Goal: Task Accomplishment & Management: Manage account settings

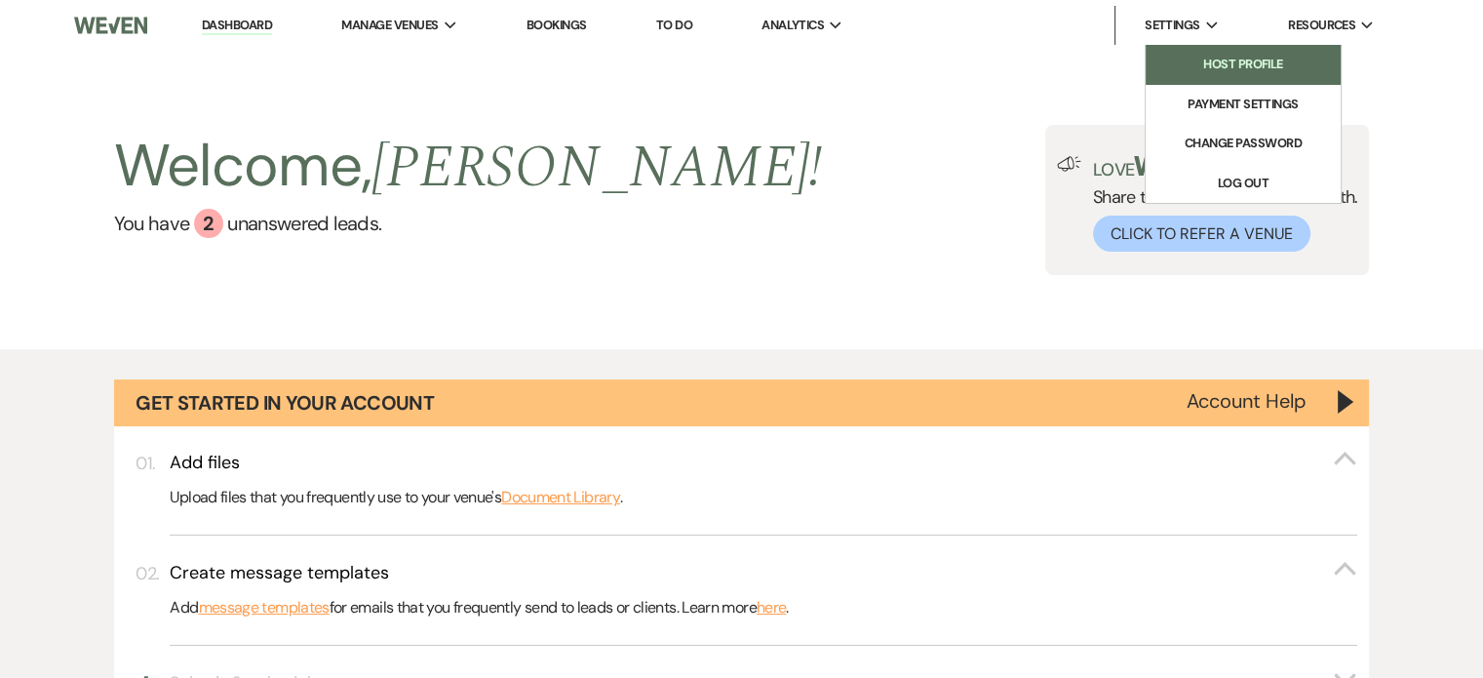
click at [1226, 60] on li "Host Profile" at bounding box center [1242, 64] width 175 height 19
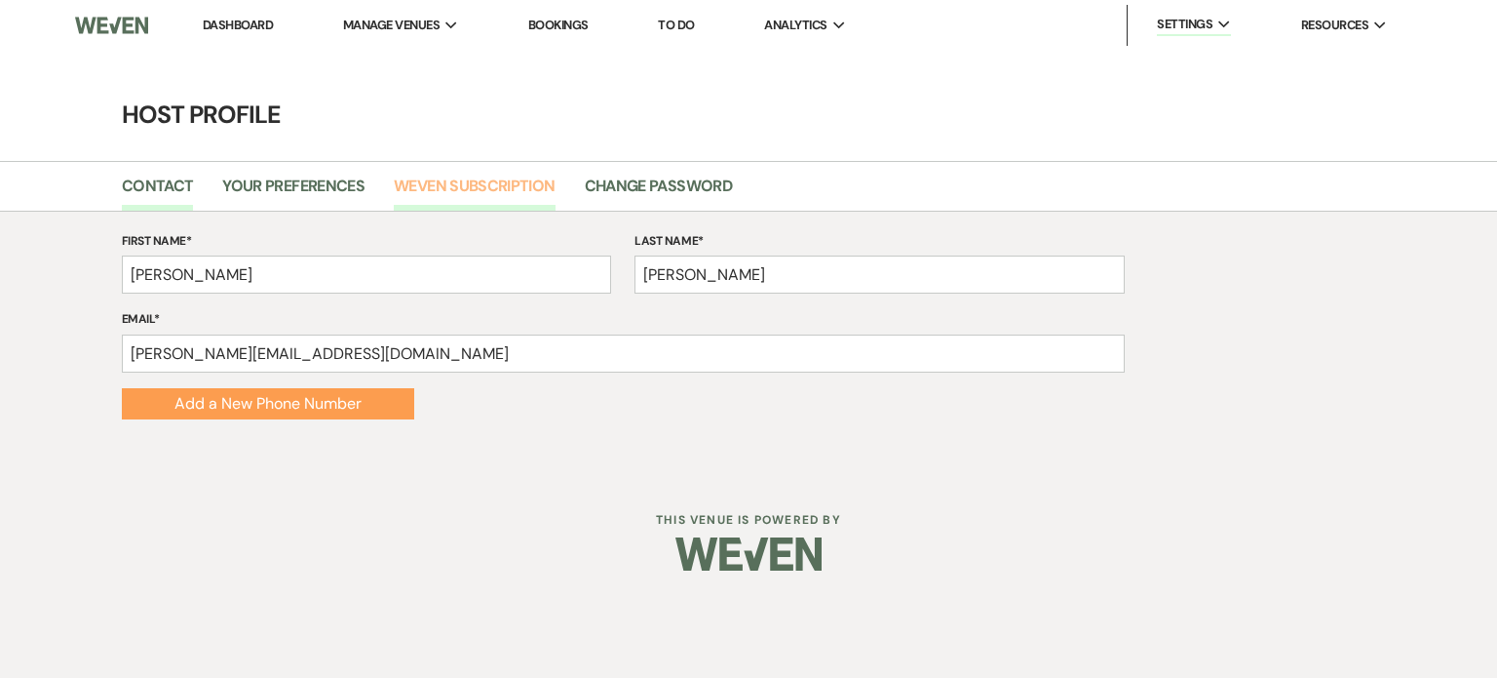
click at [468, 182] on link "Weven Subscription" at bounding box center [474, 192] width 161 height 37
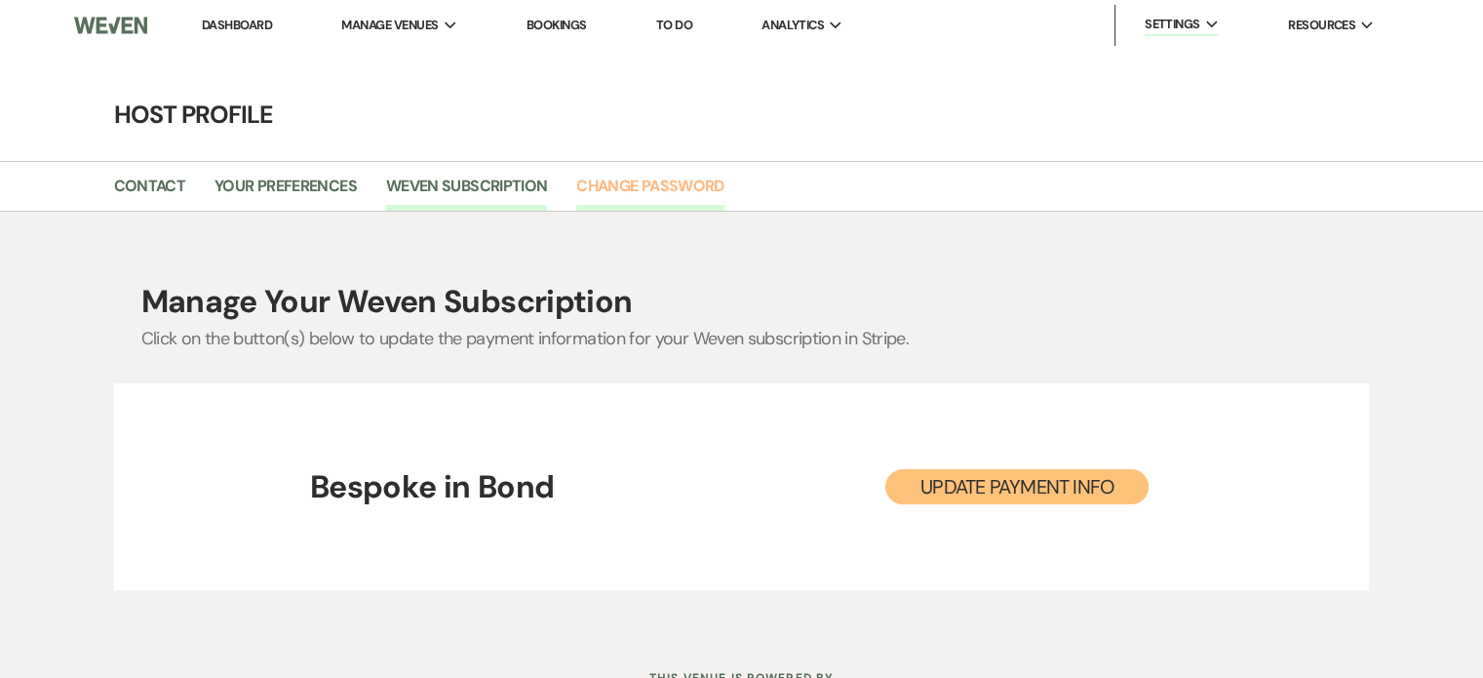
click at [638, 182] on link "Change Password" at bounding box center [649, 192] width 147 height 37
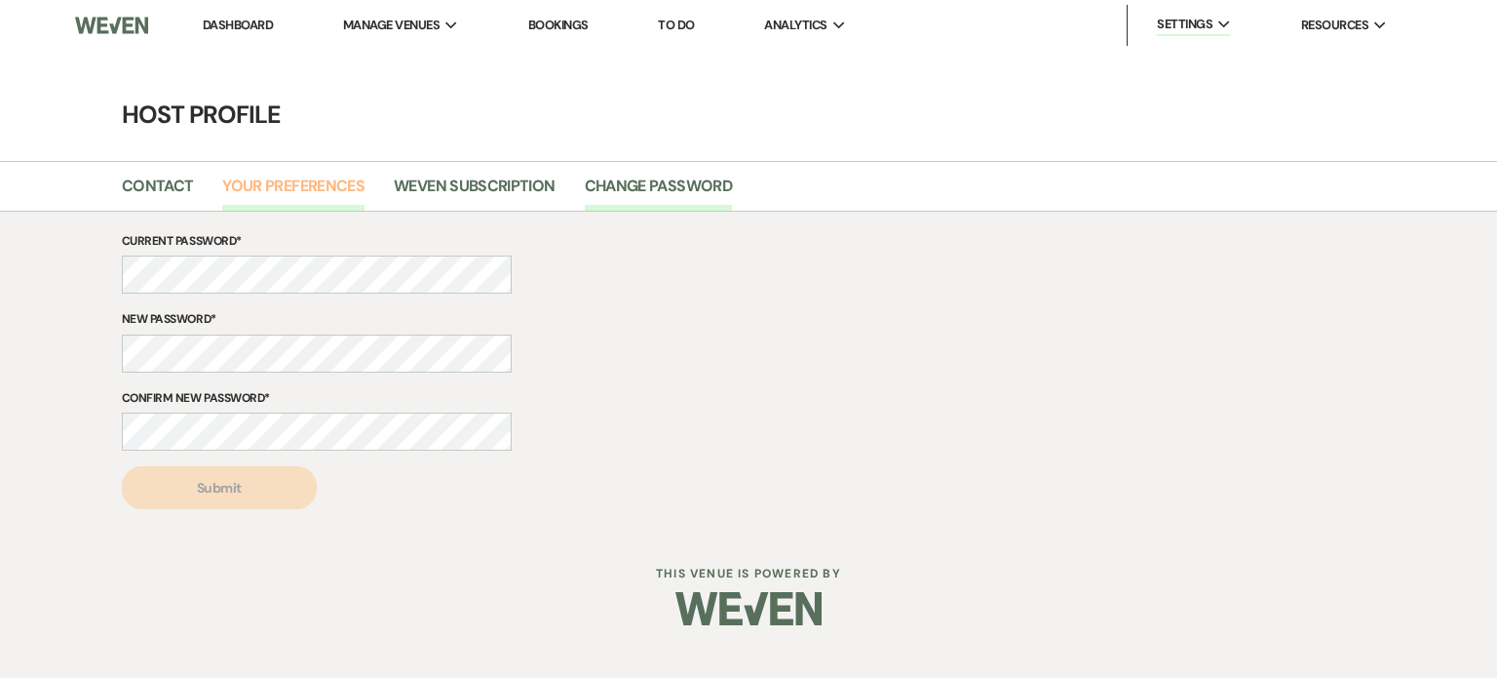
click at [302, 185] on link "Your Preferences" at bounding box center [293, 192] width 142 height 37
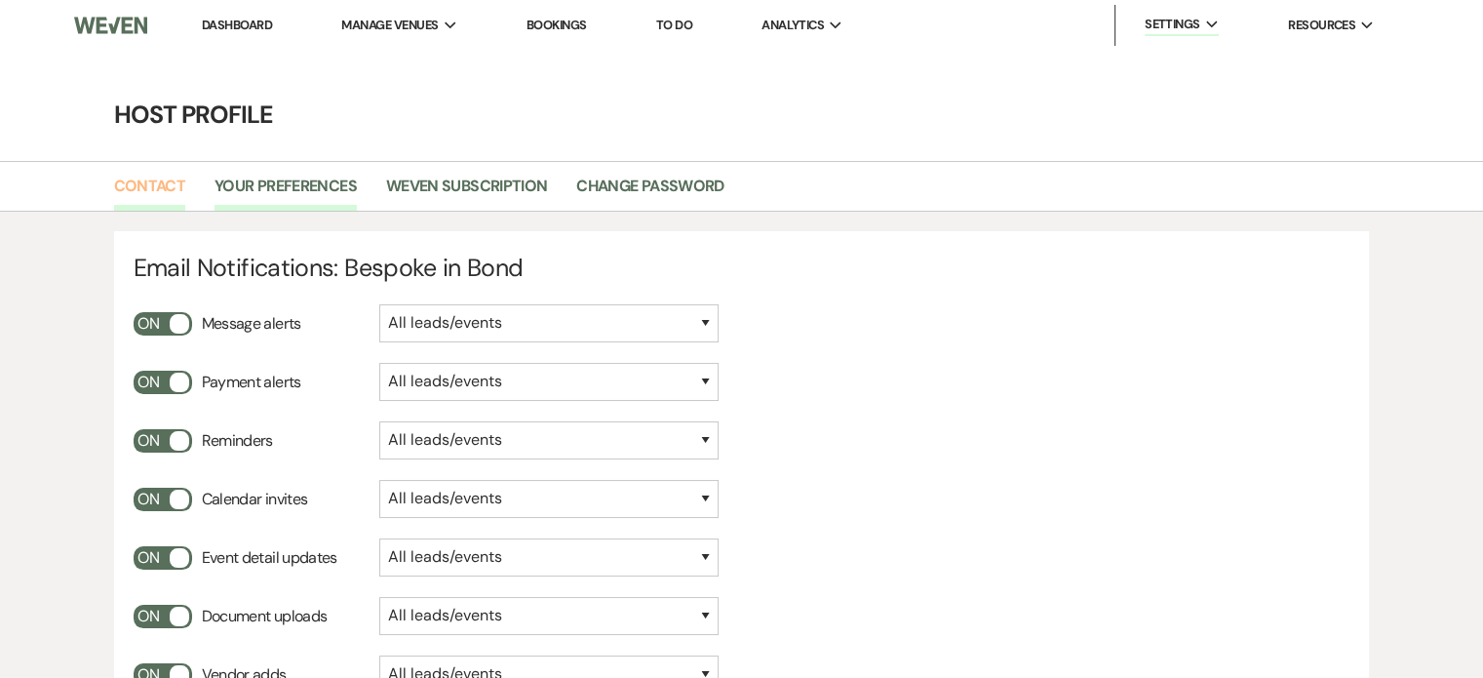
click at [144, 184] on link "Contact" at bounding box center [150, 192] width 72 height 37
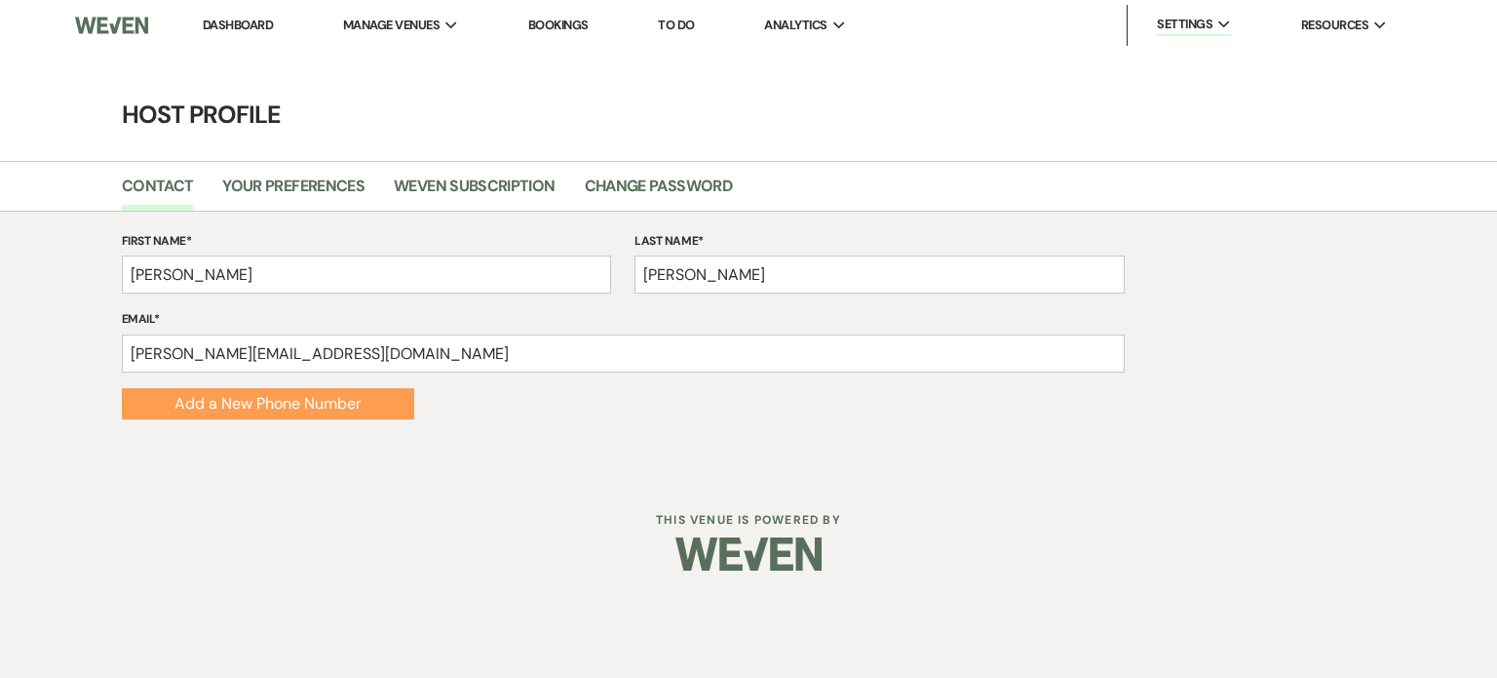
click at [249, 20] on link "Dashboard" at bounding box center [238, 25] width 70 height 17
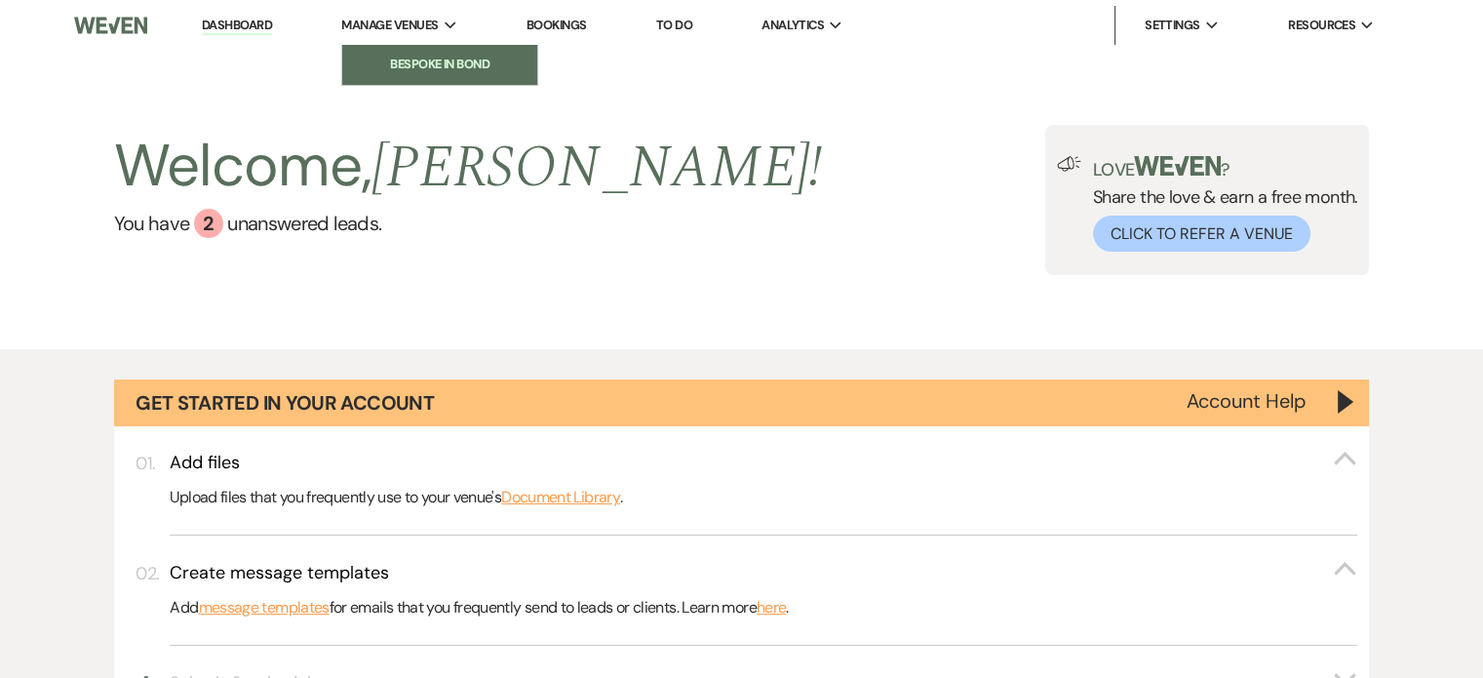
click at [454, 62] on li "Bespoke in Bond" at bounding box center [439, 64] width 175 height 19
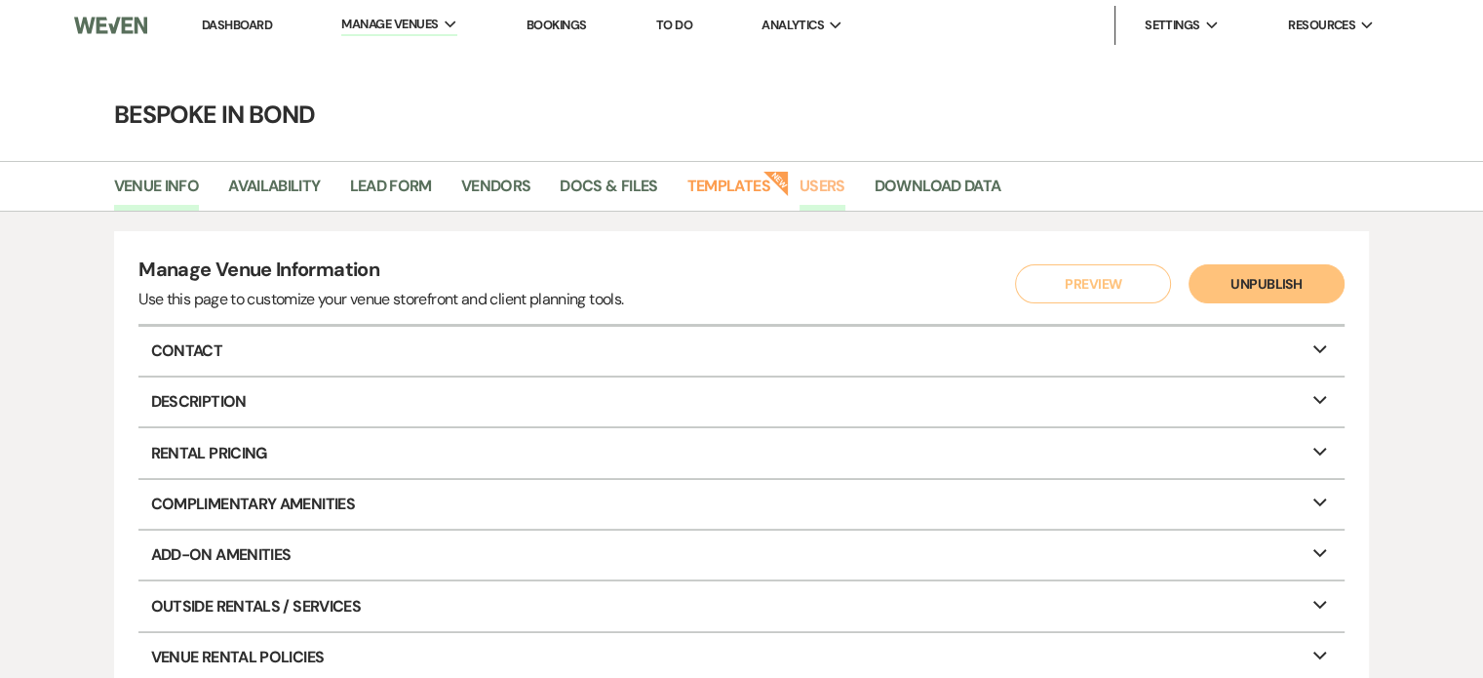
click at [836, 180] on link "Users" at bounding box center [822, 192] width 46 height 37
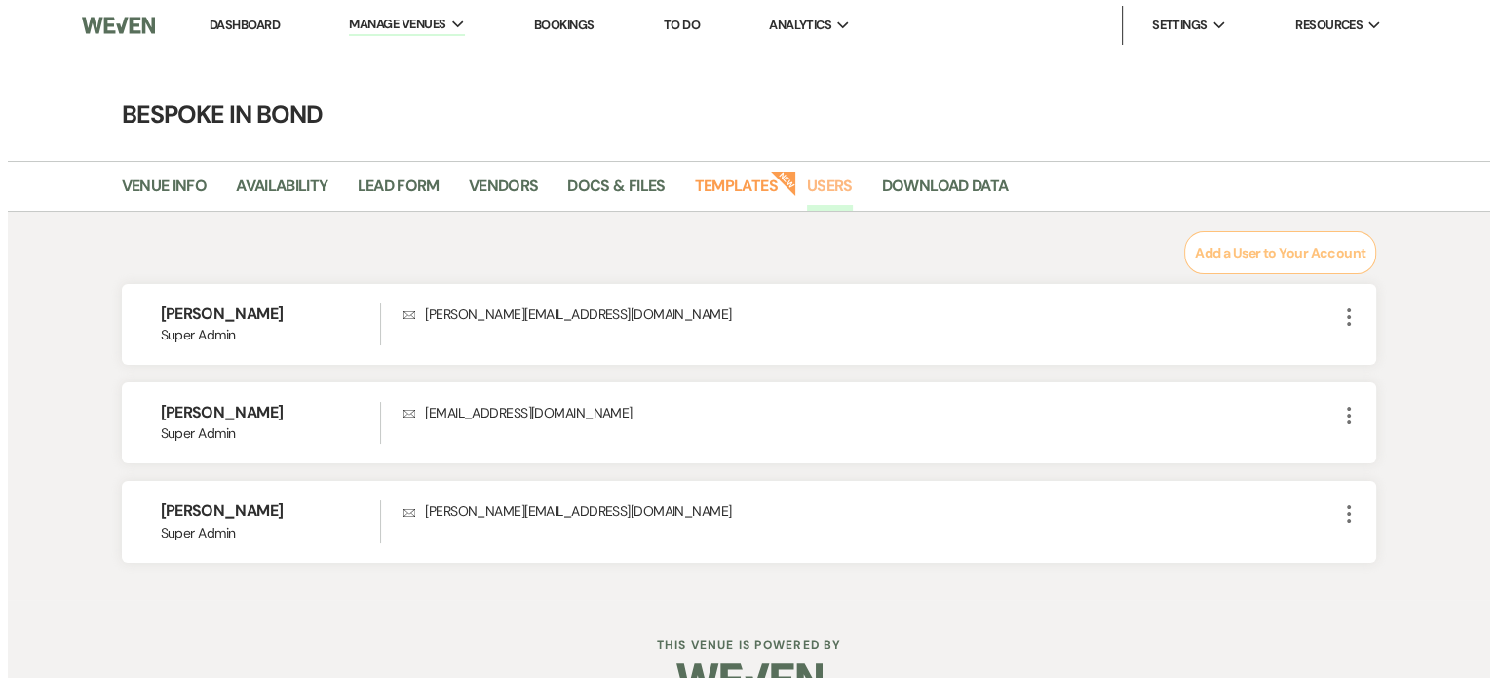
scroll to position [47, 0]
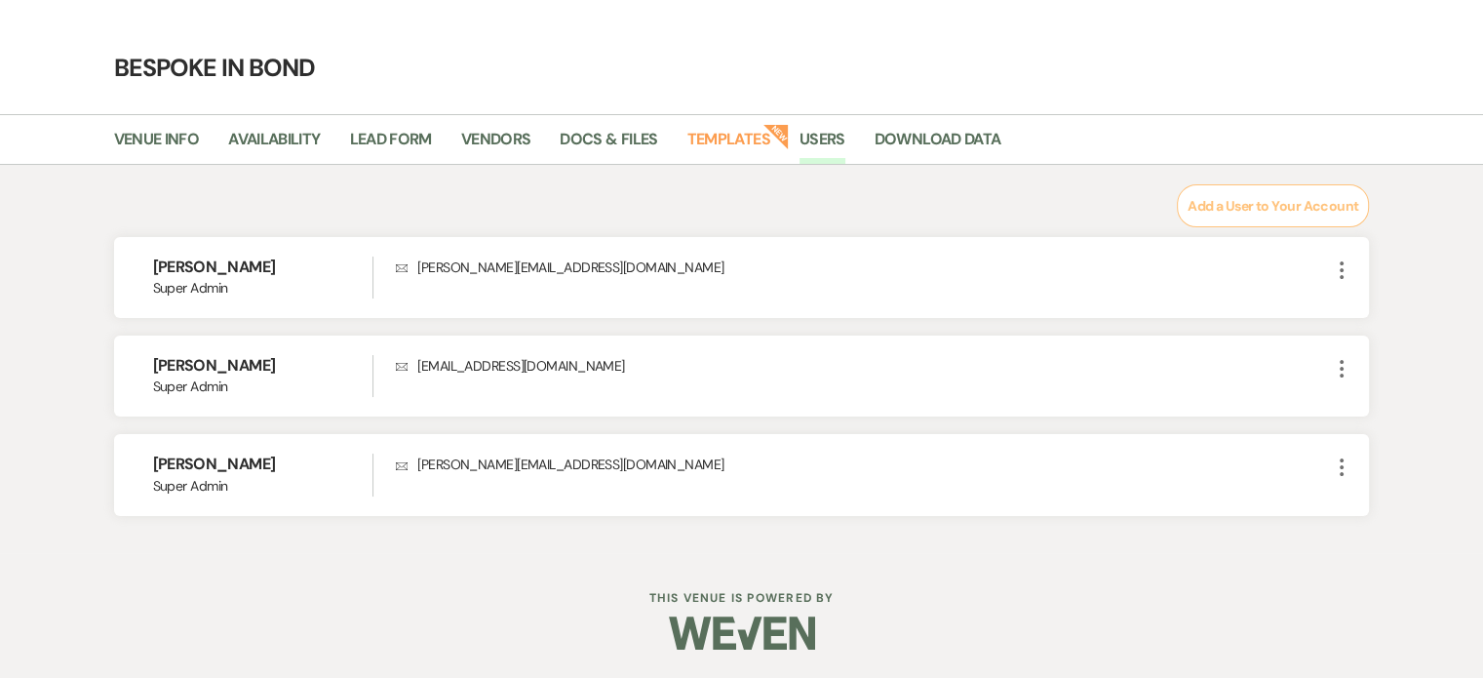
click at [1237, 212] on button "Add a User to Your Account" at bounding box center [1273, 205] width 192 height 43
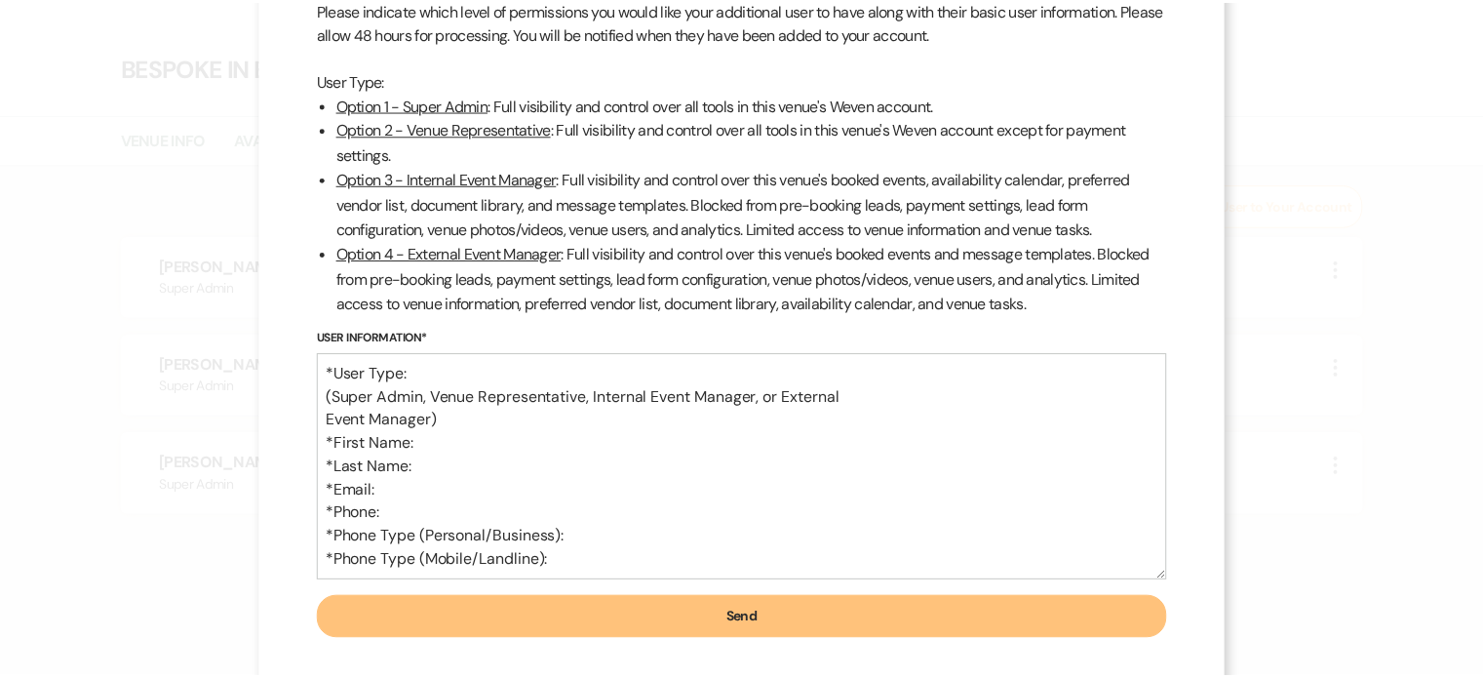
scroll to position [154, 0]
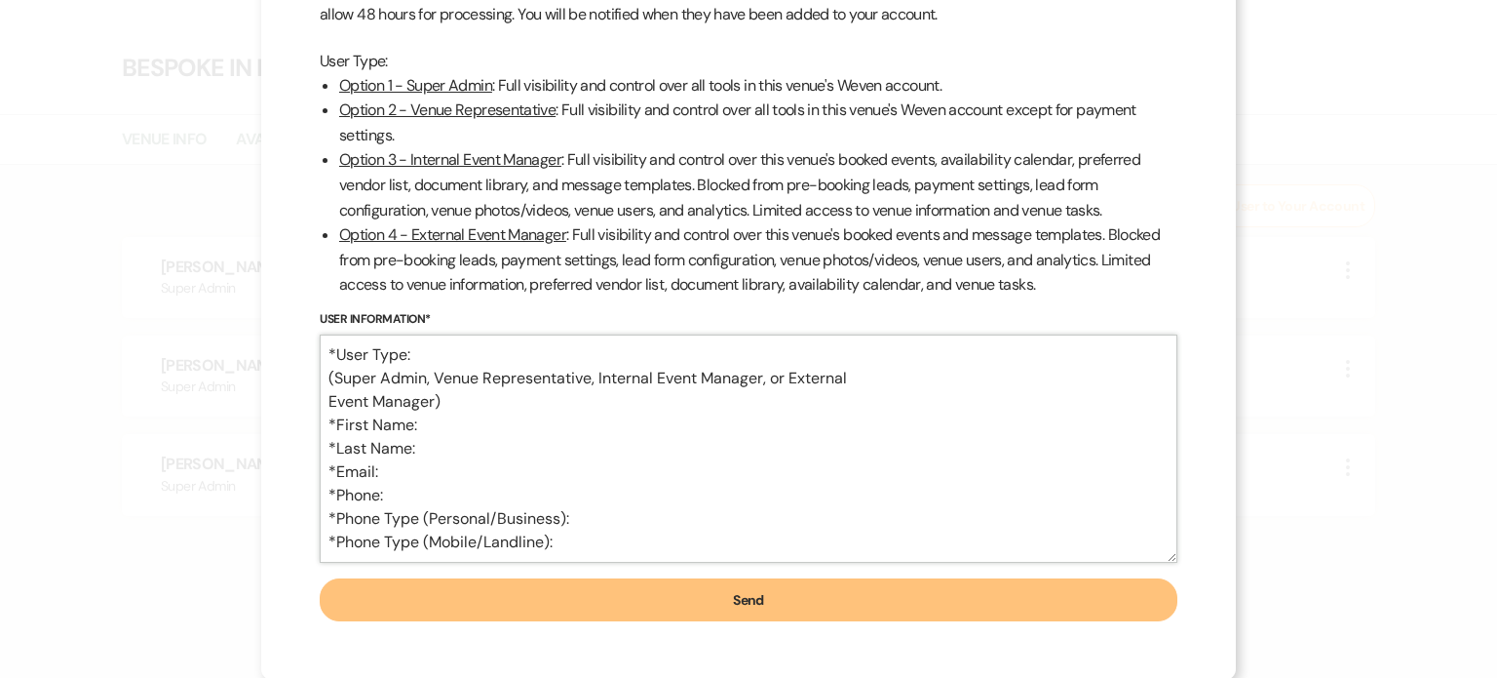
click at [411, 352] on textarea "*User Type: (Super Admin, Venue Representative, Internal Event Manager, or Exte…" at bounding box center [749, 448] width 858 height 228
click at [430, 421] on textarea "*User Type: Super Admin (Super Admin, Venue Representative, Internal Event Mana…" at bounding box center [749, 448] width 858 height 228
click at [422, 455] on textarea "*User Type: Super Admin (Super Admin, Venue Representative, Internal Event Mana…" at bounding box center [749, 448] width 858 height 228
click at [401, 470] on textarea "*User Type: Super Admin (Super Admin, Venue Representative, Internal Event Mana…" at bounding box center [749, 448] width 858 height 228
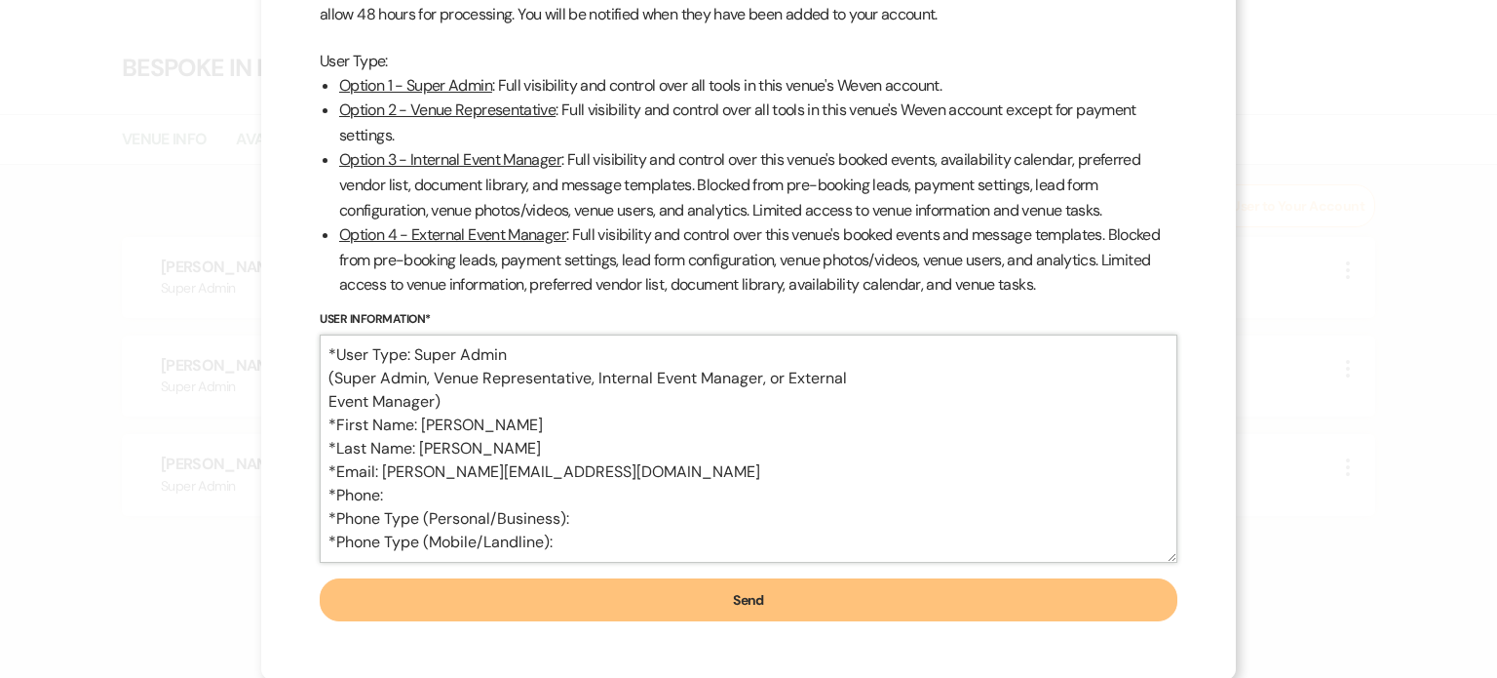
click at [390, 494] on textarea "*User Type: Super Admin (Super Admin, Venue Representative, Internal Event Mana…" at bounding box center [749, 448] width 858 height 228
click at [589, 520] on textarea "*User Type: Super Admin (Super Admin, Venue Representative, Internal Event Mana…" at bounding box center [749, 448] width 858 height 228
click at [563, 542] on textarea "*User Type: Super Admin (Super Admin, Venue Representative, Internal Event Mana…" at bounding box center [749, 448] width 858 height 228
type textarea "*User Type: Super Admin (Super Admin, Venue Representative, Internal Event Mana…"
click at [745, 602] on button "Send" at bounding box center [749, 599] width 858 height 43
